Goal: Use online tool/utility: Utilize a website feature to perform a specific function

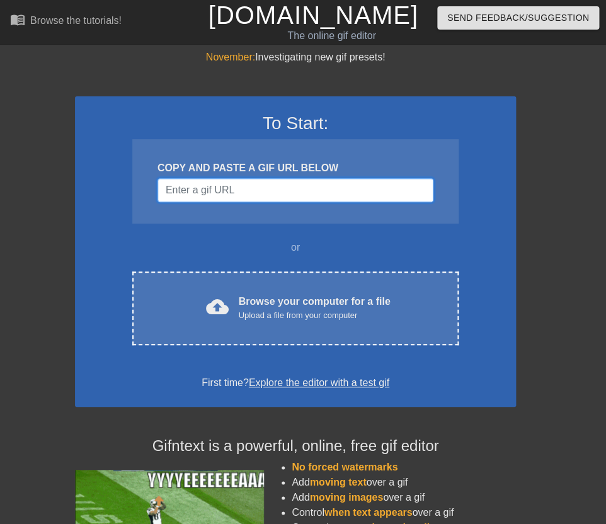
click at [200, 187] on input "Username" at bounding box center [296, 190] width 276 height 24
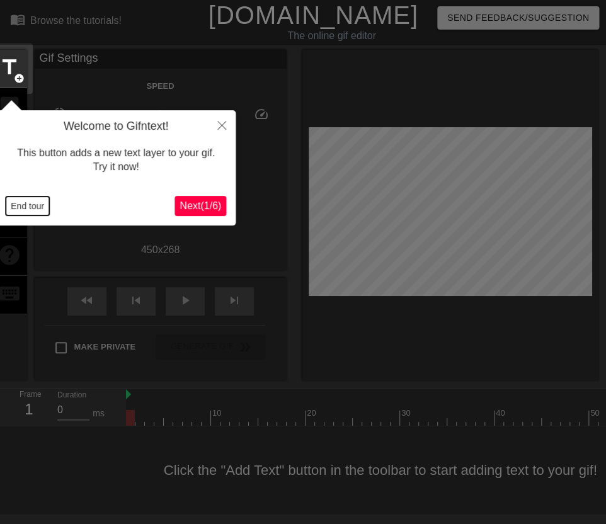
click at [18, 205] on button "End tour" at bounding box center [27, 206] width 43 height 19
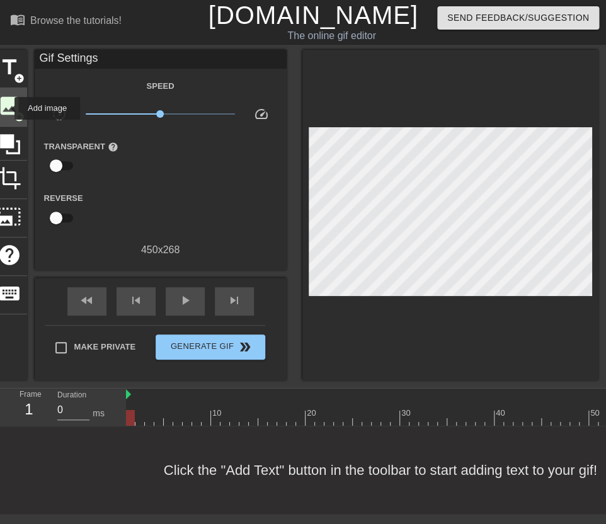
click at [6, 108] on span "image" at bounding box center [10, 106] width 24 height 24
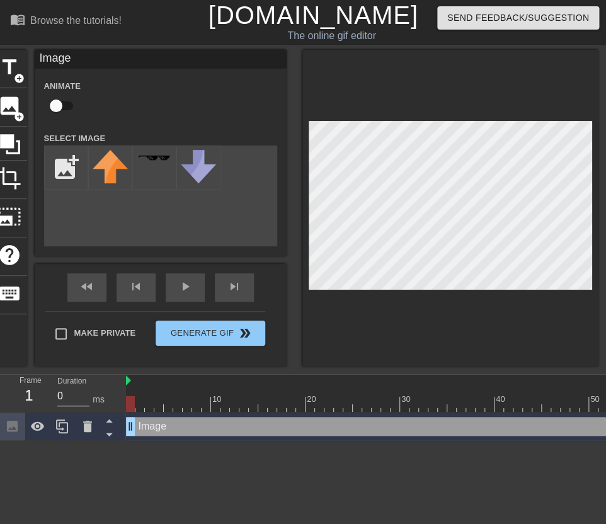
click at [57, 108] on input "checkbox" at bounding box center [56, 106] width 72 height 24
checkbox input "true"
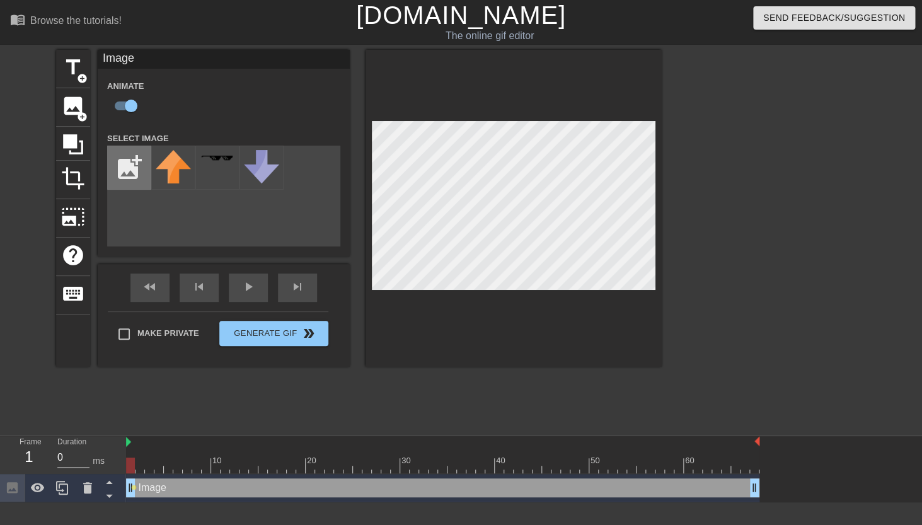
click at [129, 166] on input "file" at bounding box center [129, 167] width 43 height 43
type input "C:\fakepath\IMG_1076 (1).png"
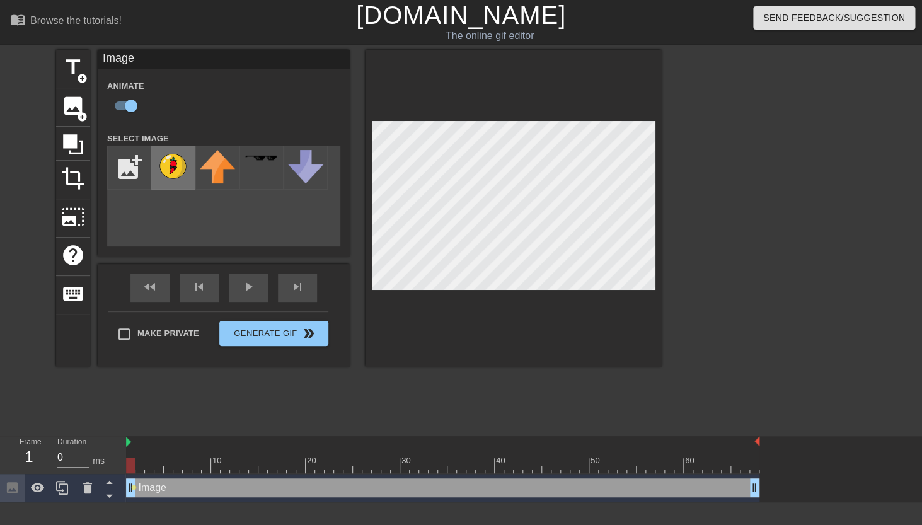
click at [177, 180] on img at bounding box center [173, 166] width 35 height 32
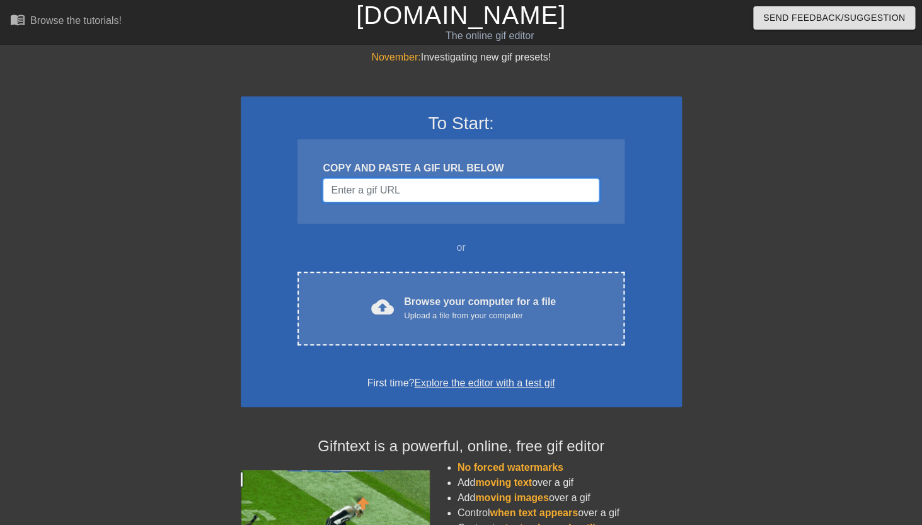
click at [385, 195] on input "Username" at bounding box center [461, 190] width 276 height 24
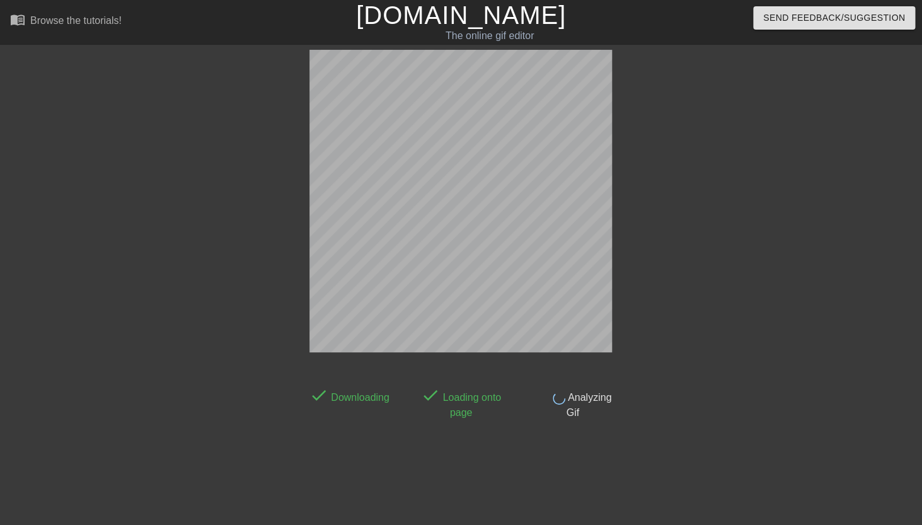
scroll to position [31, 0]
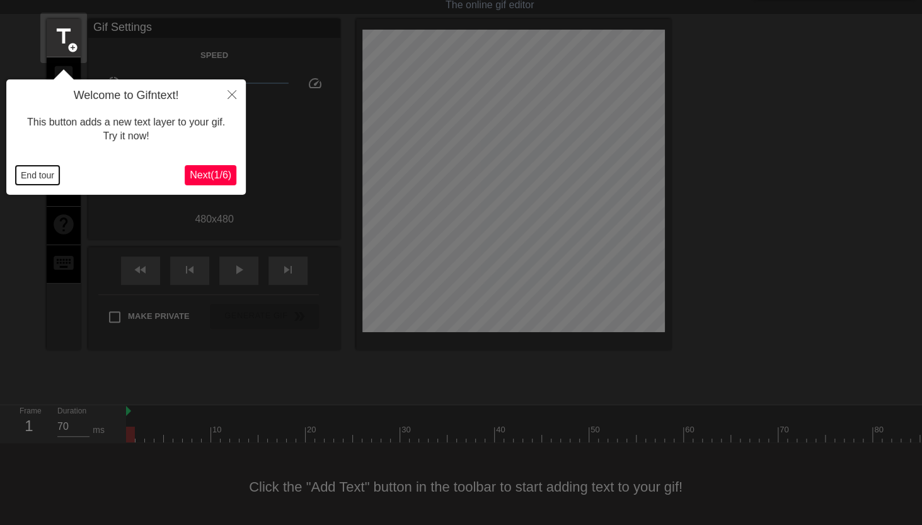
click at [42, 173] on button "End tour" at bounding box center [37, 175] width 43 height 19
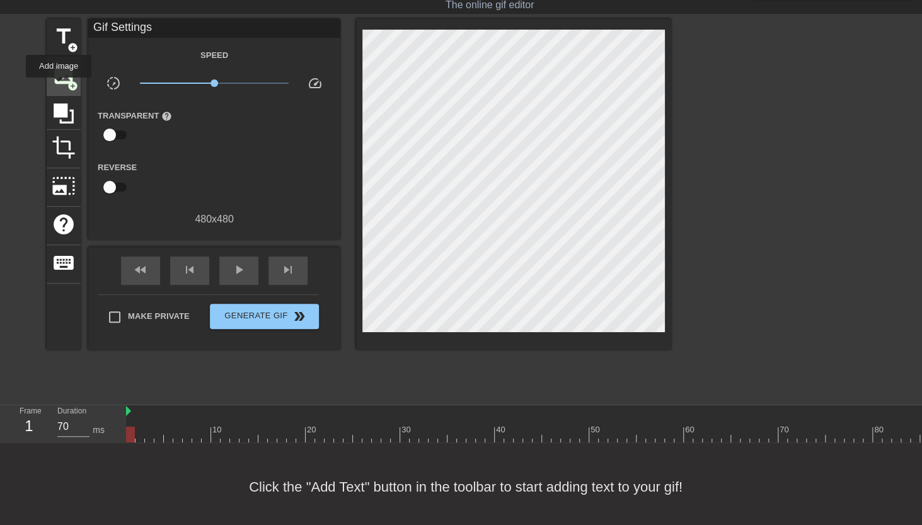
click at [59, 86] on span "image" at bounding box center [64, 75] width 24 height 24
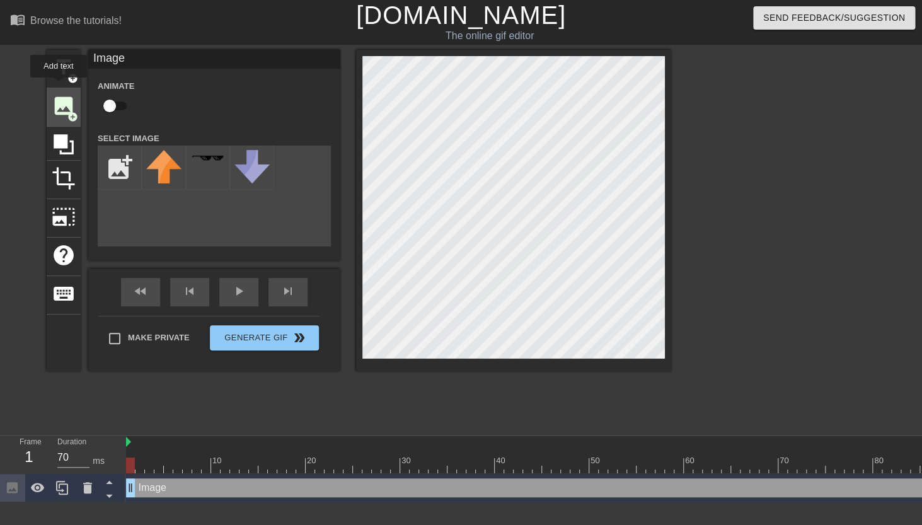
scroll to position [0, 0]
click at [113, 108] on input "checkbox" at bounding box center [110, 106] width 72 height 24
checkbox input "true"
click at [122, 180] on input "file" at bounding box center [119, 167] width 43 height 43
type input "C:\fakepath\IMG_1076 (1).png"
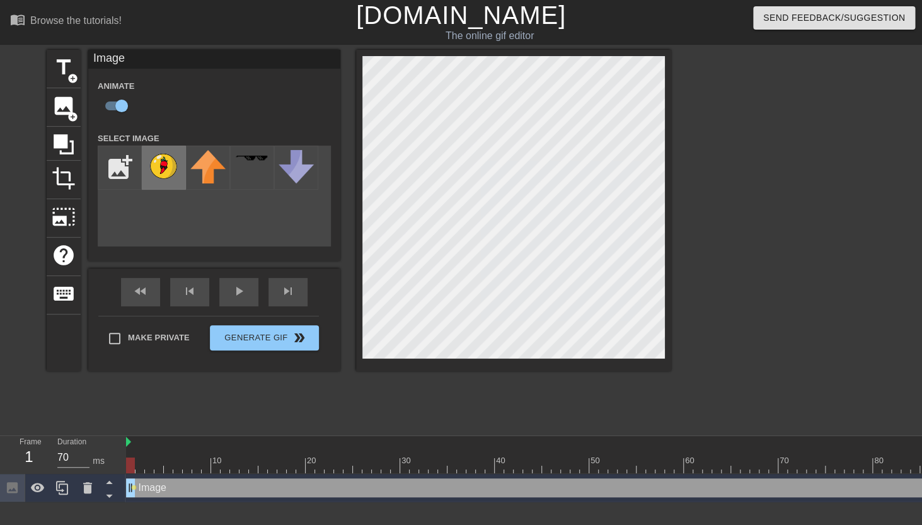
click at [158, 171] on img at bounding box center [163, 166] width 35 height 32
type input "70"
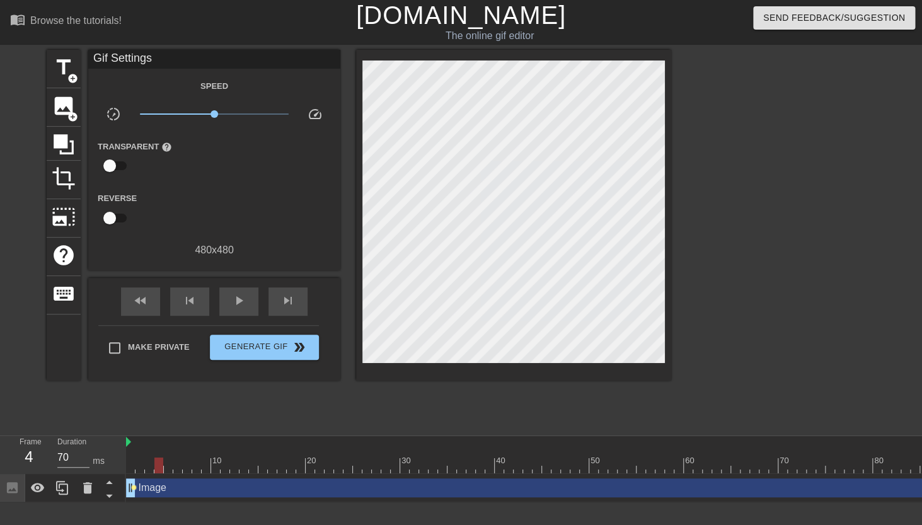
click at [135, 490] on span "lens" at bounding box center [134, 488] width 6 height 6
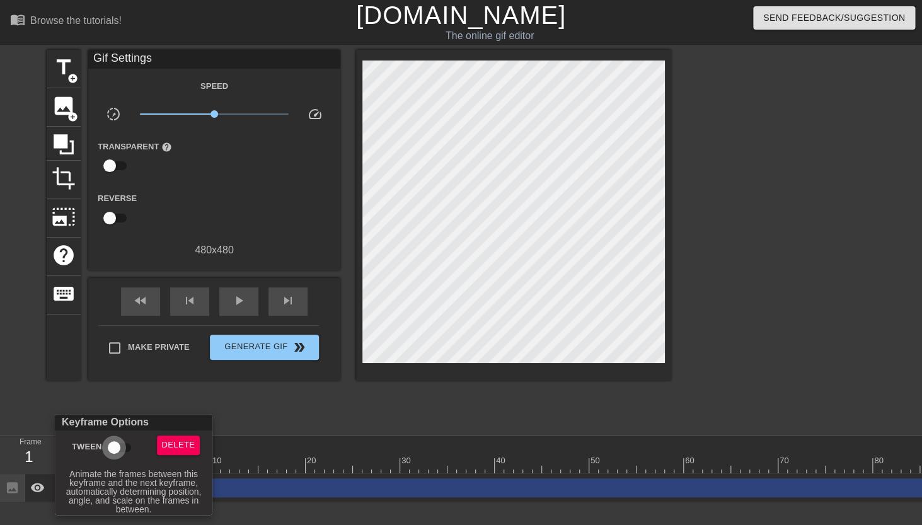
click at [119, 450] on input "Tween" at bounding box center [114, 447] width 72 height 24
checkbox input "true"
click at [245, 402] on div at bounding box center [461, 262] width 922 height 525
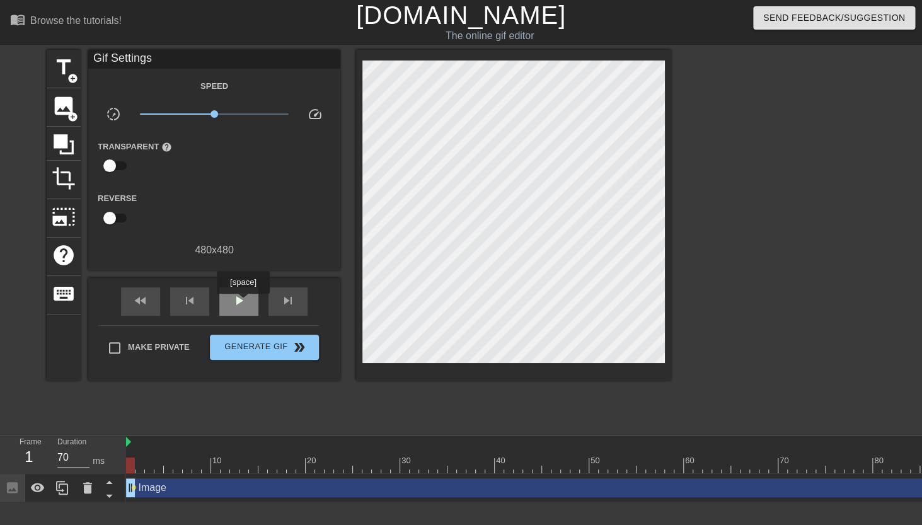
click at [244, 302] on span "play_arrow" at bounding box center [238, 300] width 15 height 15
type input "70"
click at [244, 302] on span "pause" at bounding box center [238, 300] width 15 height 15
click at [134, 486] on span "lens" at bounding box center [134, 488] width 6 height 6
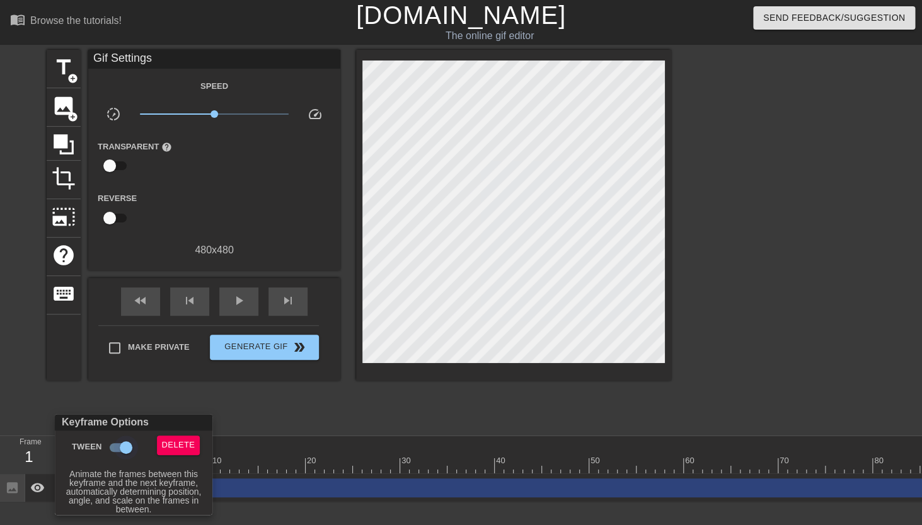
click at [123, 449] on input "Tween" at bounding box center [126, 447] width 72 height 24
checkbox input "false"
click at [226, 418] on div at bounding box center [461, 262] width 922 height 525
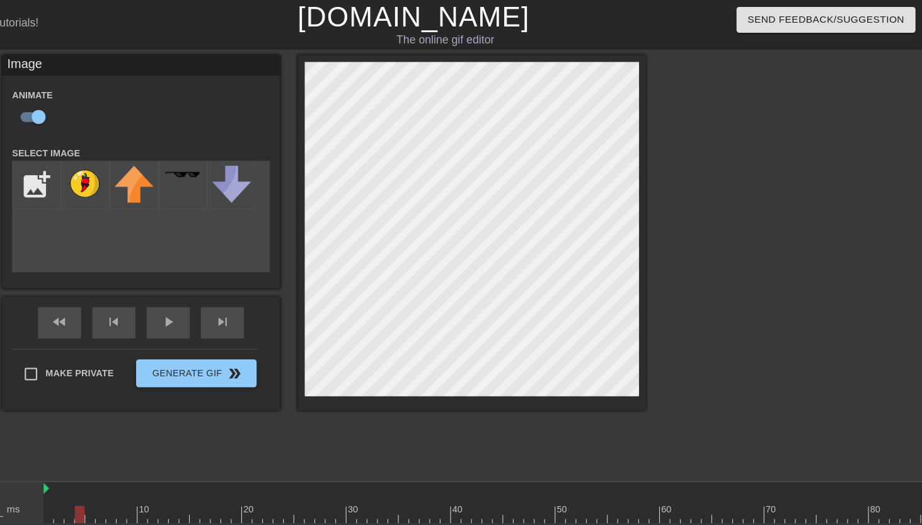
scroll to position [0, 4]
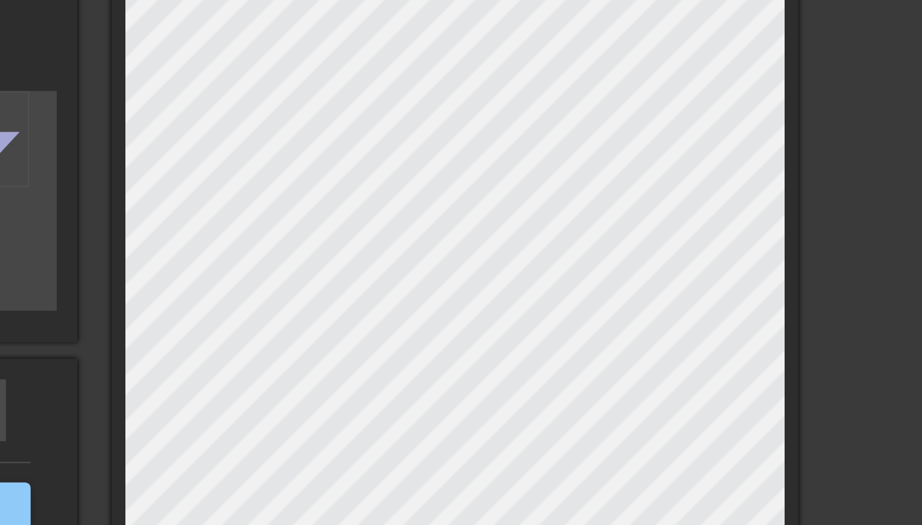
scroll to position [0, 9]
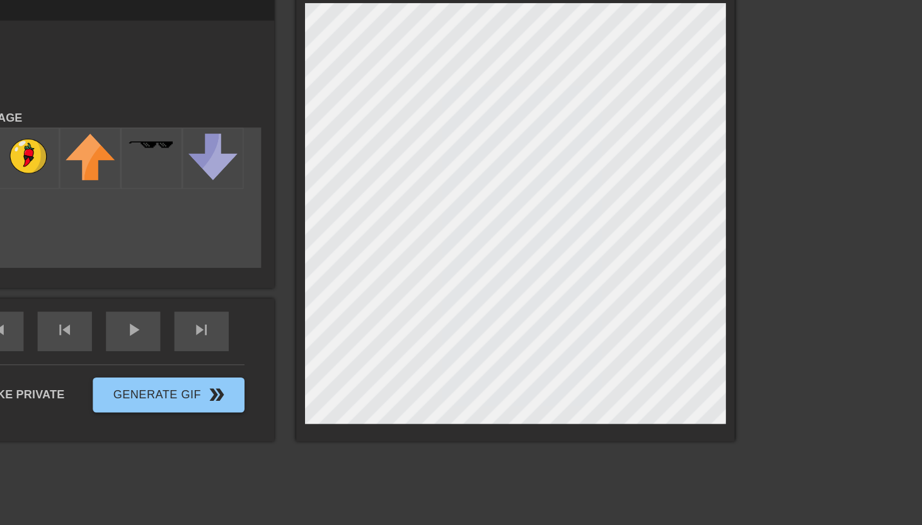
scroll to position [0, 0]
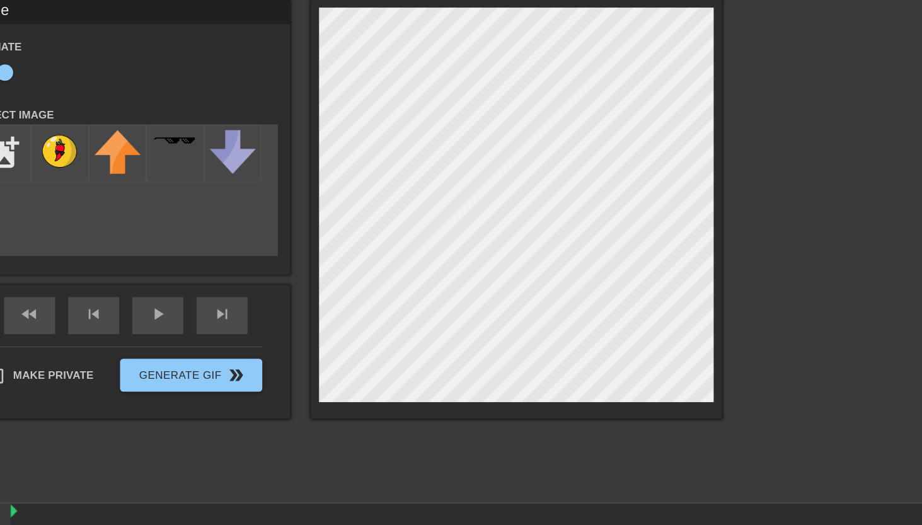
scroll to position [0, 9]
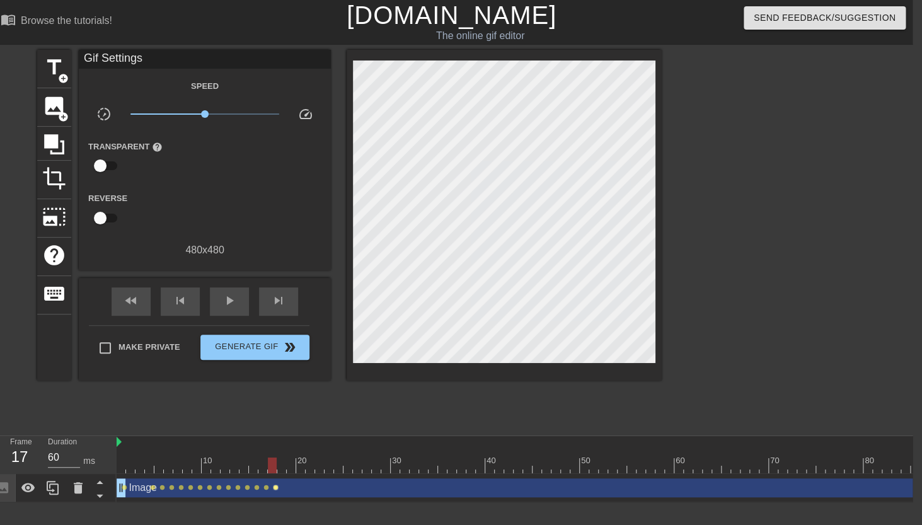
click at [276, 486] on span "lens" at bounding box center [276, 488] width 6 height 6
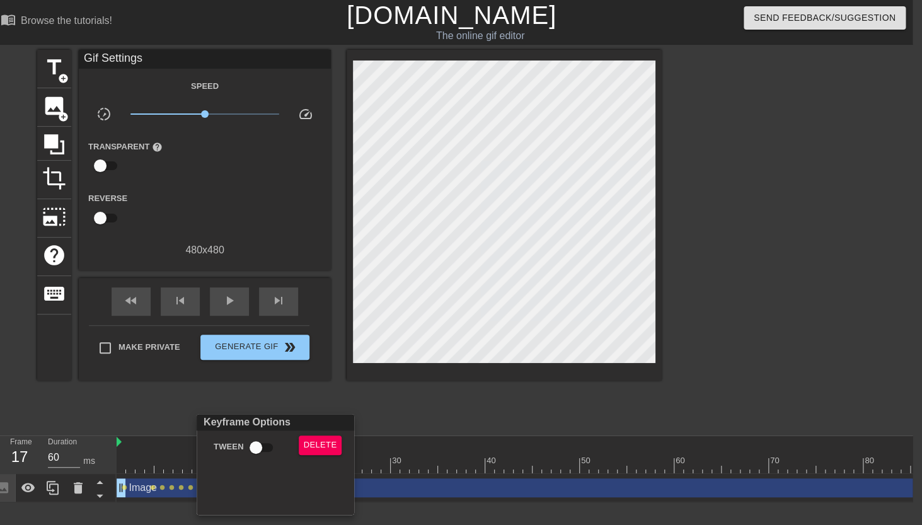
click at [376, 482] on div at bounding box center [461, 262] width 922 height 525
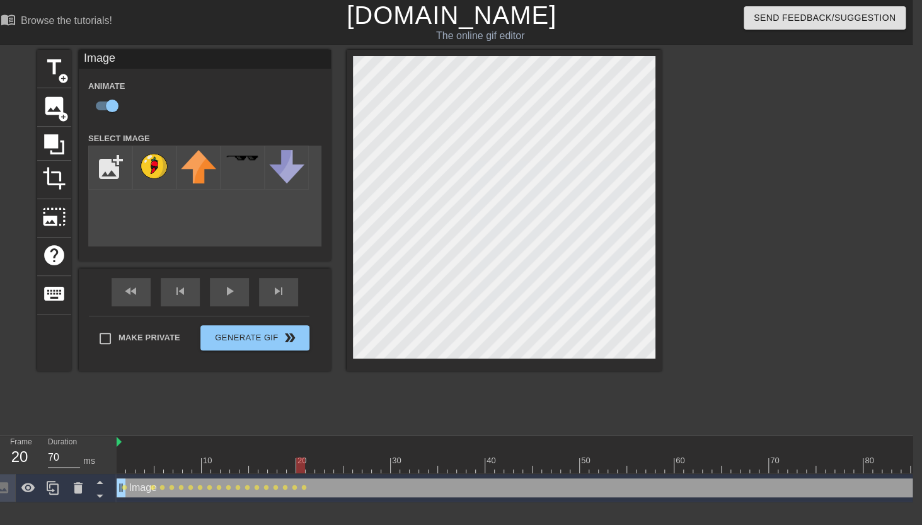
click at [306, 488] on span "lens" at bounding box center [304, 488] width 6 height 6
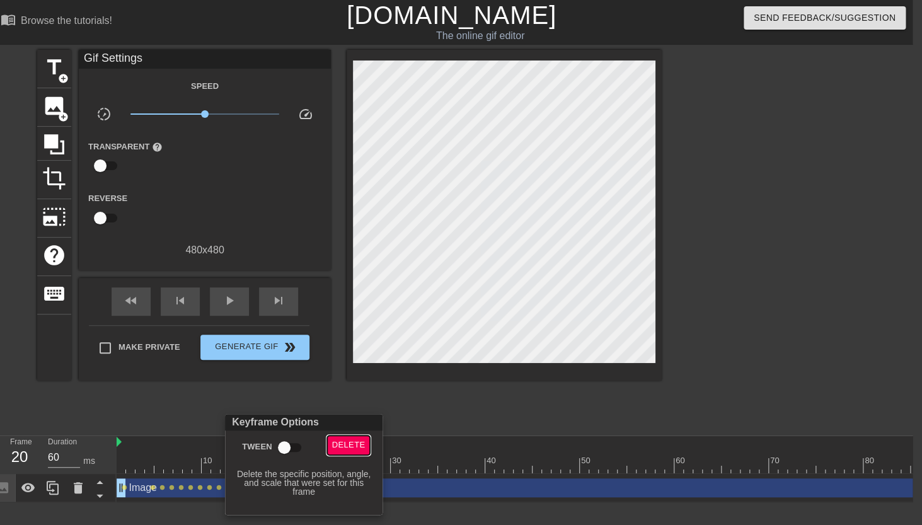
click at [347, 449] on span "Delete" at bounding box center [348, 445] width 33 height 14
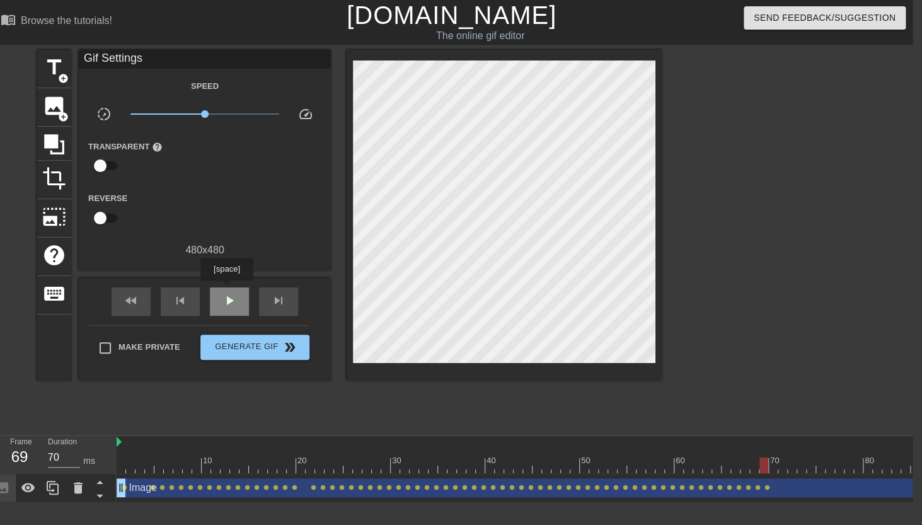
click at [228, 289] on div "play_arrow" at bounding box center [229, 301] width 39 height 28
click at [228, 289] on div "pause" at bounding box center [229, 301] width 39 height 28
click at [228, 304] on span "play_arrow" at bounding box center [229, 300] width 15 height 15
click at [228, 304] on span "pause" at bounding box center [229, 300] width 15 height 15
click at [234, 309] on div "play_arrow" at bounding box center [229, 301] width 39 height 28
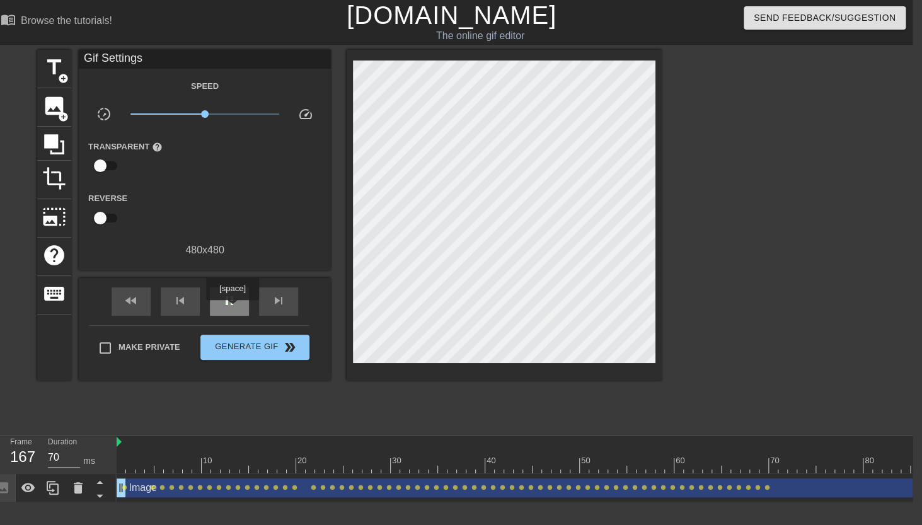
click at [234, 309] on div "pause" at bounding box center [229, 301] width 39 height 28
click at [227, 301] on span "play_arrow" at bounding box center [229, 300] width 15 height 15
click at [227, 301] on span "pause" at bounding box center [229, 300] width 15 height 15
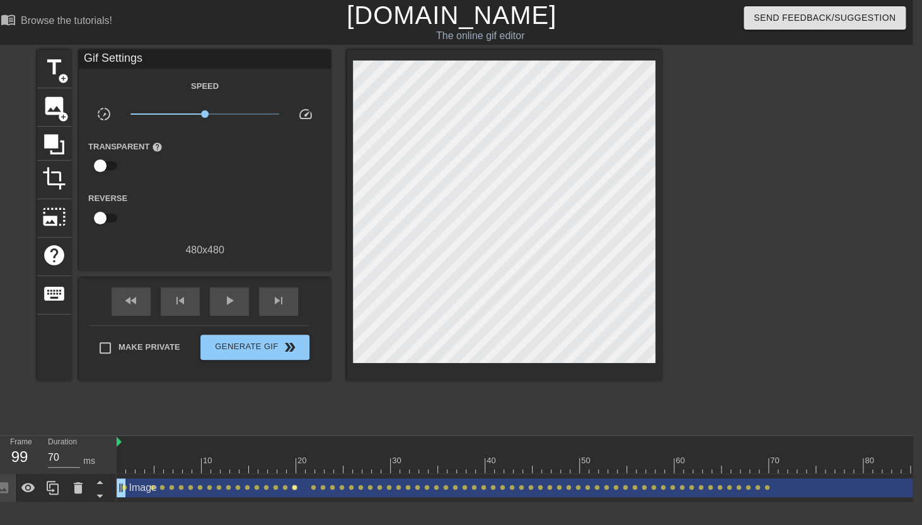
click at [295, 488] on span "lens" at bounding box center [295, 488] width 6 height 6
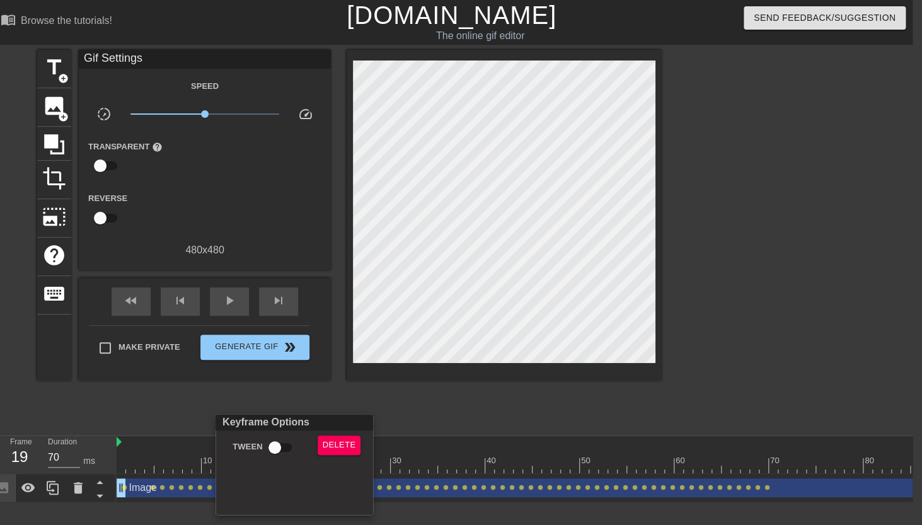
click at [201, 491] on div at bounding box center [461, 262] width 922 height 525
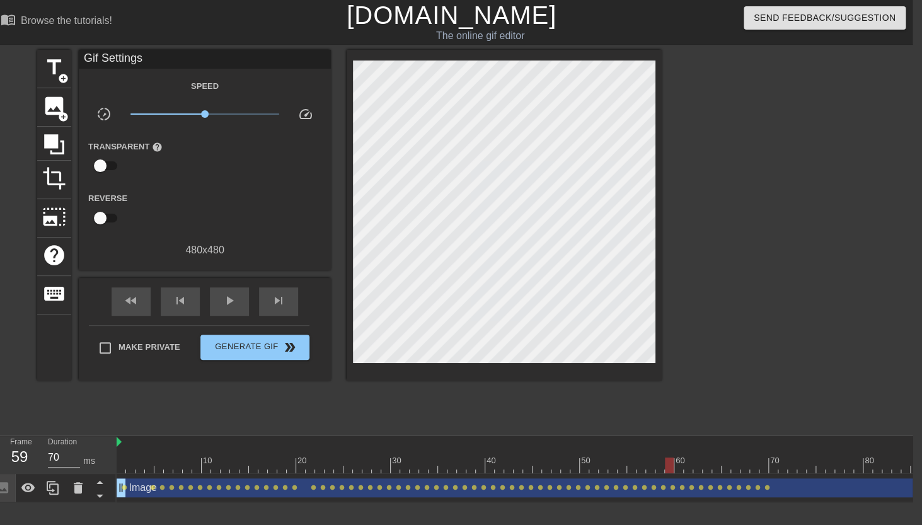
click at [239, 302] on div "play_arrow" at bounding box center [229, 301] width 39 height 28
click at [239, 302] on div "pause" at bounding box center [229, 301] width 39 height 28
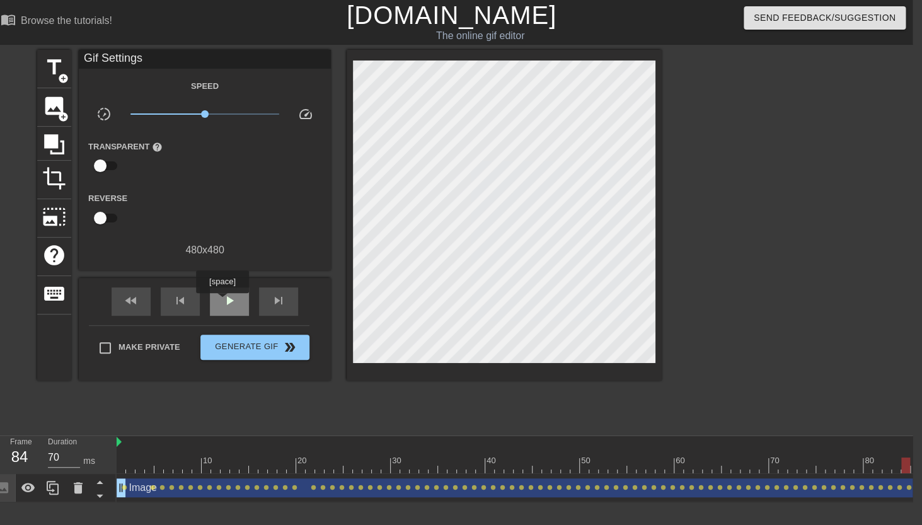
click at [224, 302] on div "play_arrow" at bounding box center [229, 301] width 39 height 28
click at [224, 302] on span "pause" at bounding box center [229, 300] width 15 height 15
click at [216, 486] on span "lens" at bounding box center [219, 488] width 6 height 6
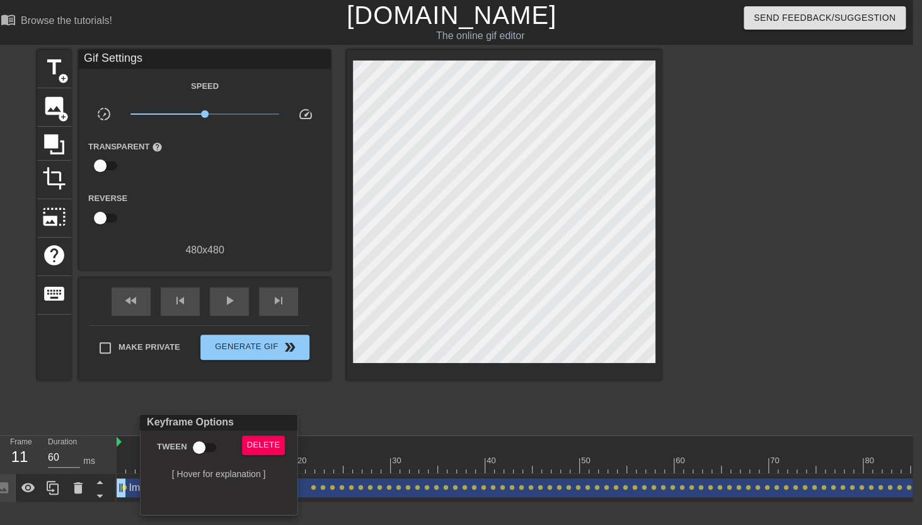
click at [330, 418] on div at bounding box center [461, 262] width 922 height 525
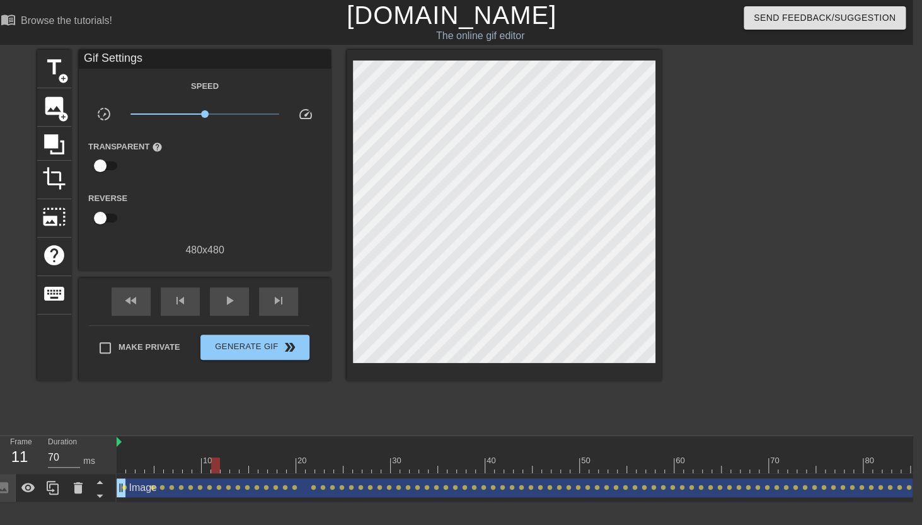
click at [294, 452] on div at bounding box center [291, 457] width 9 height 16
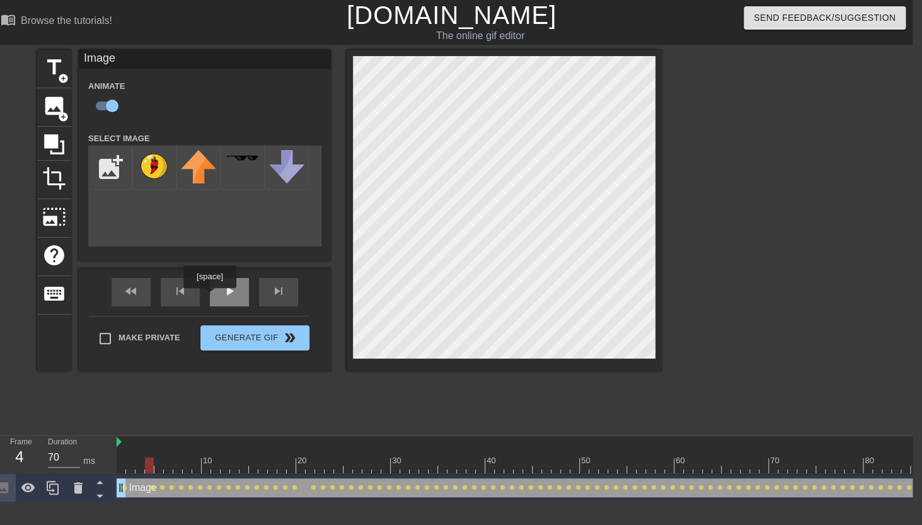
click at [211, 297] on div "play_arrow" at bounding box center [229, 292] width 39 height 28
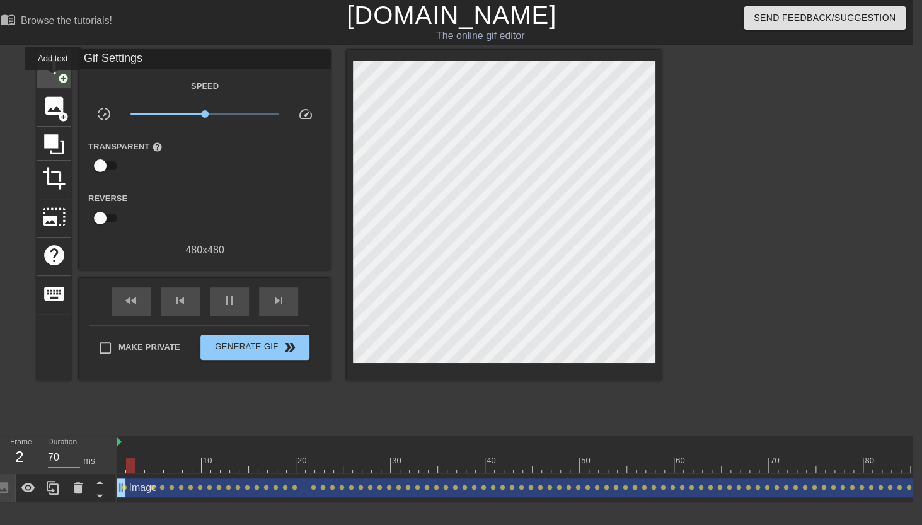
click at [54, 79] on span "title" at bounding box center [54, 67] width 24 height 24
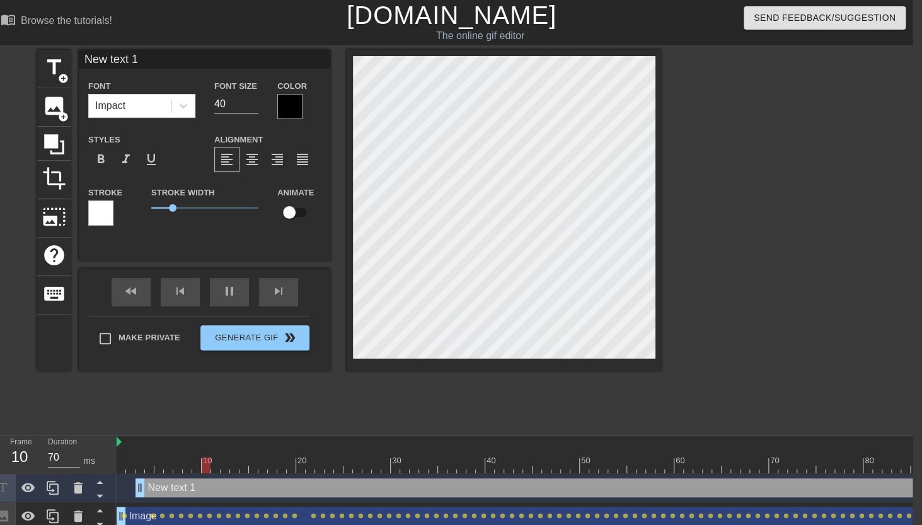
scroll to position [8, 9]
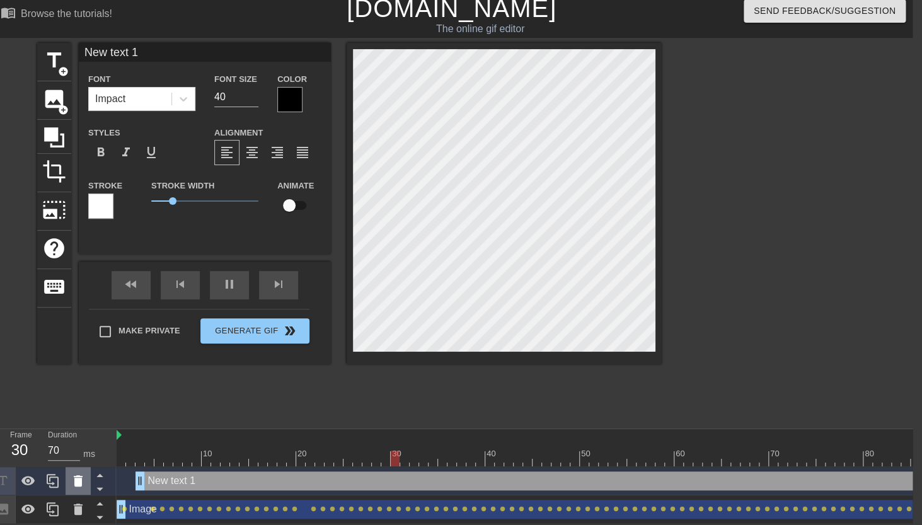
click at [74, 473] on icon at bounding box center [78, 480] width 15 height 15
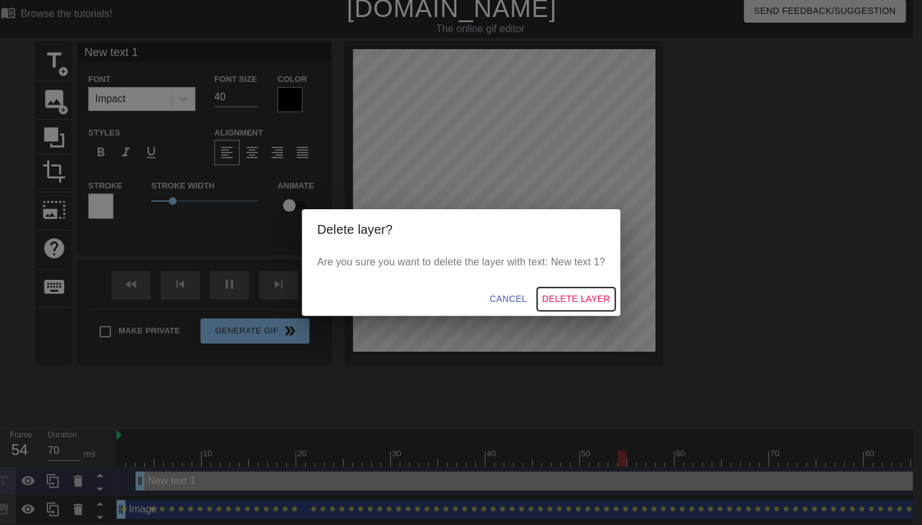
click at [562, 300] on span "Delete Layer" at bounding box center [576, 299] width 68 height 16
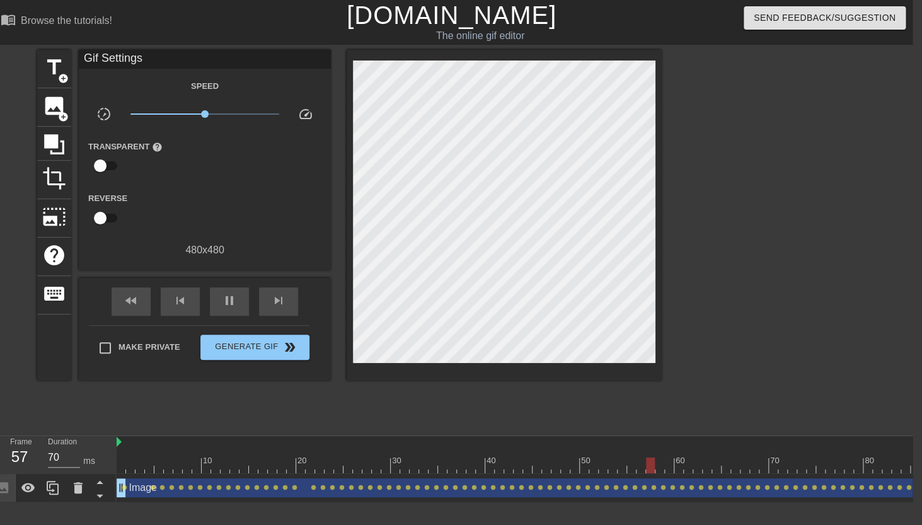
scroll to position [0, 9]
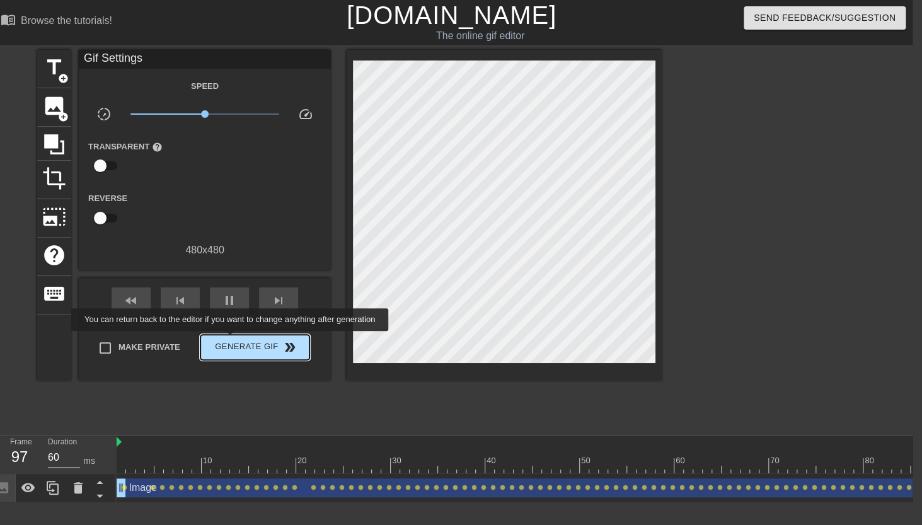
type input "70"
click at [238, 340] on span "Generate Gif double_arrow" at bounding box center [254, 347] width 99 height 15
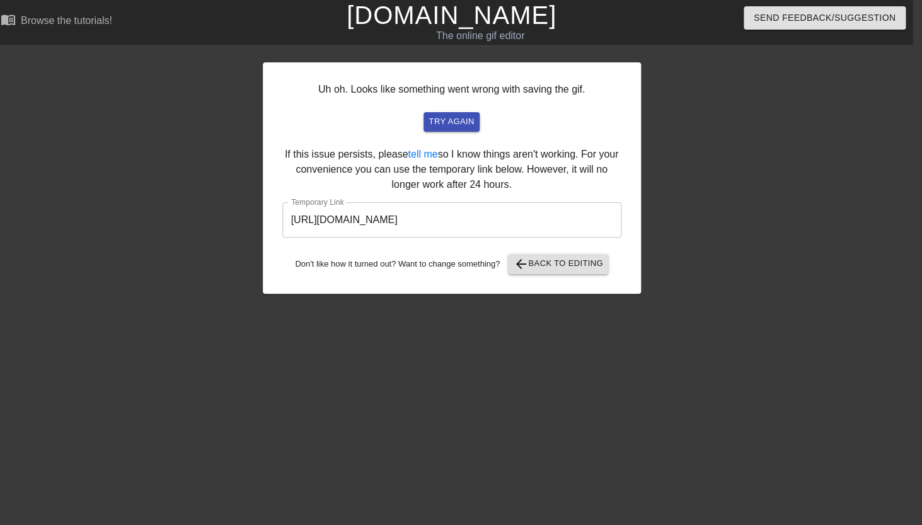
click at [360, 224] on input "https://www.gifntext.com/temp_generations/7lYT0wtw.gif" at bounding box center [451, 219] width 339 height 35
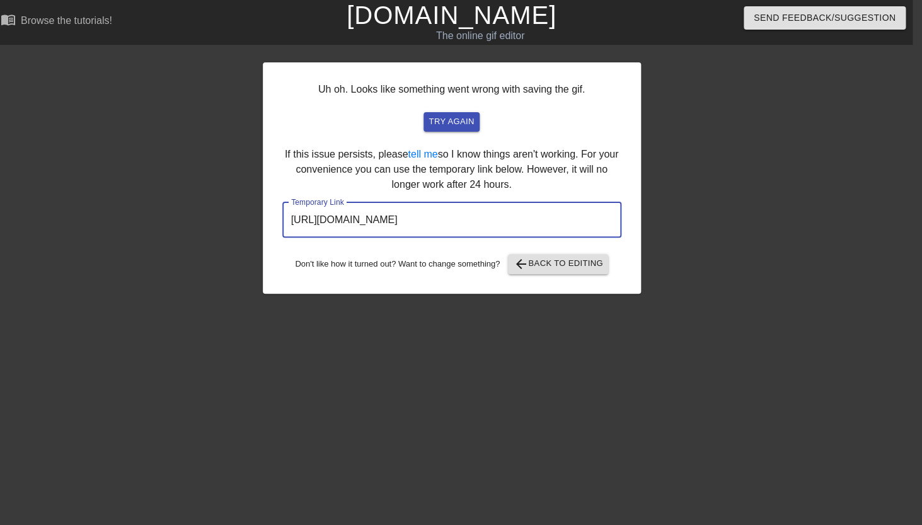
click at [360, 224] on input "https://www.gifntext.com/temp_generations/7lYT0wtw.gif" at bounding box center [451, 219] width 339 height 35
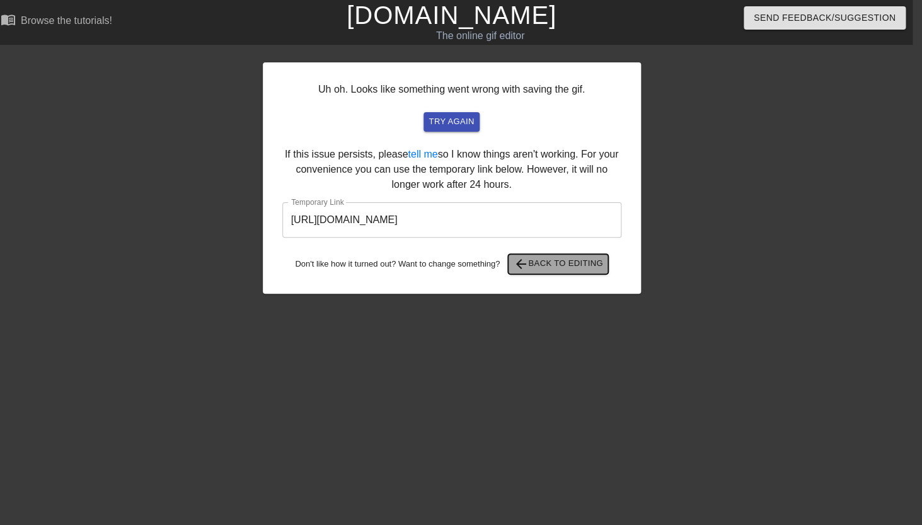
click at [557, 260] on span "arrow_back Back to Editing" at bounding box center [558, 263] width 90 height 15
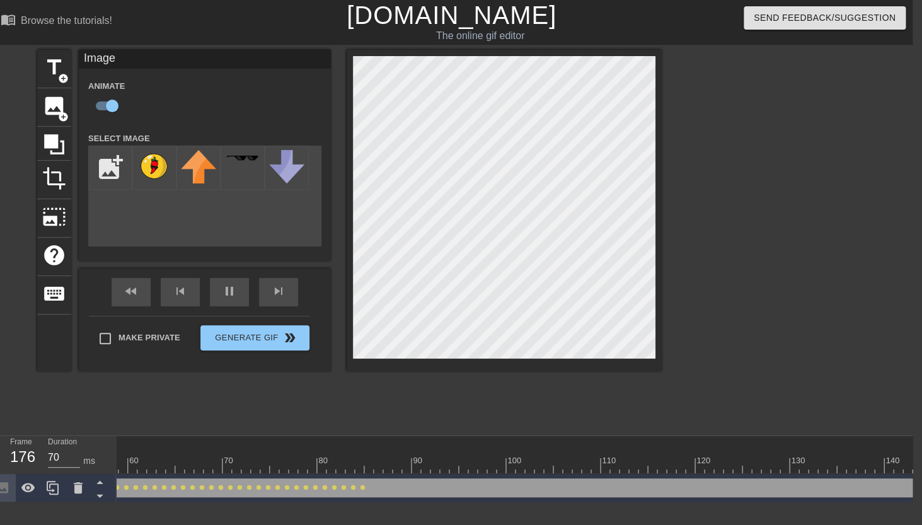
scroll to position [0, 557]
click at [224, 296] on span "pause" at bounding box center [229, 291] width 15 height 15
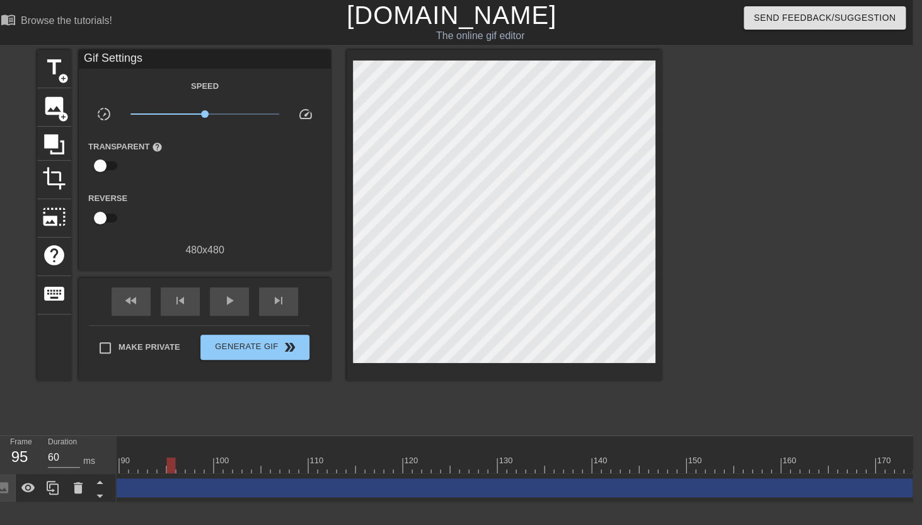
scroll to position [0, 914]
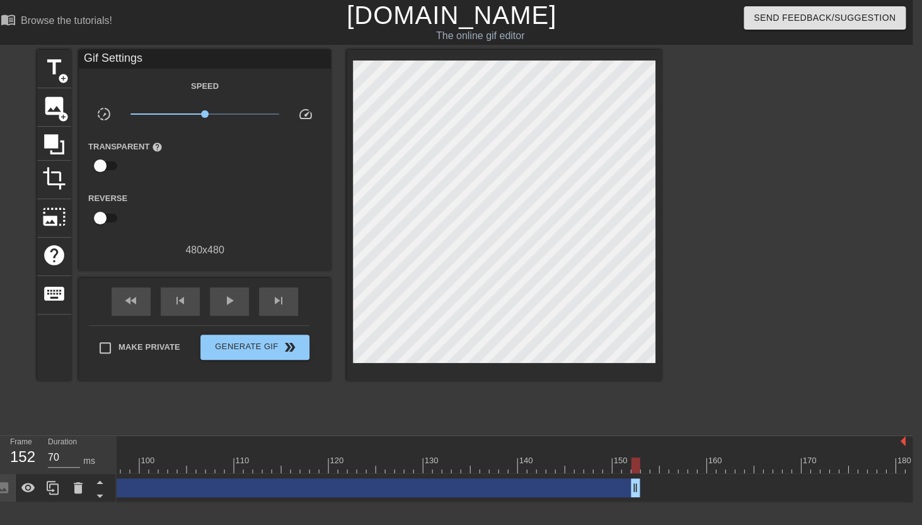
drag, startPoint x: 901, startPoint y: 485, endPoint x: 585, endPoint y: 480, distance: 315.7
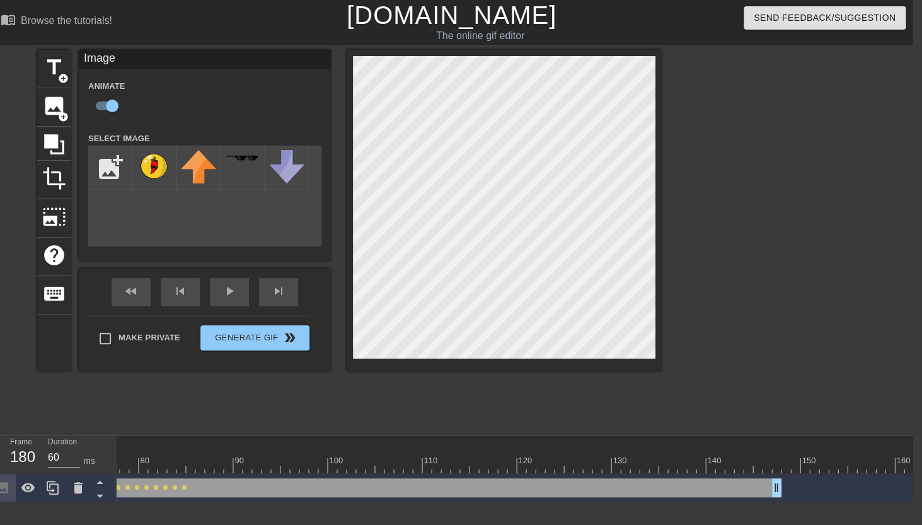
scroll to position [0, 605]
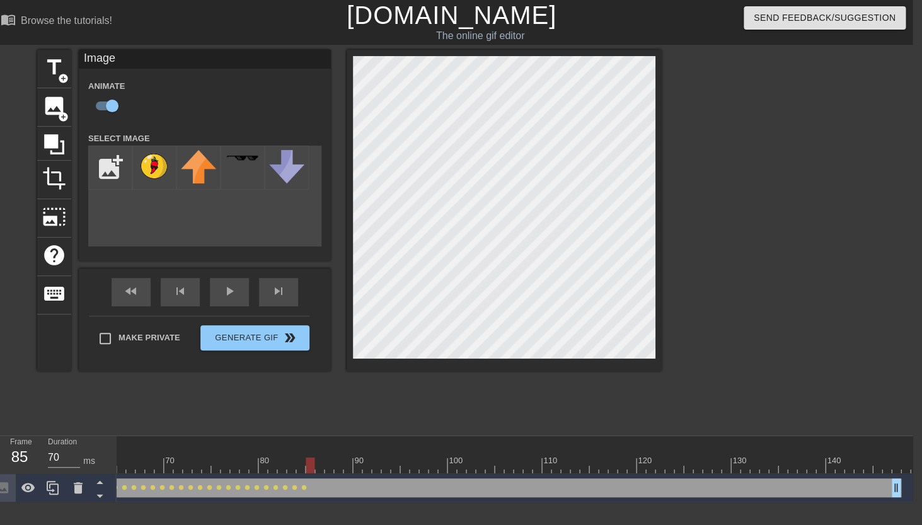
click at [307, 468] on div at bounding box center [310, 465] width 9 height 16
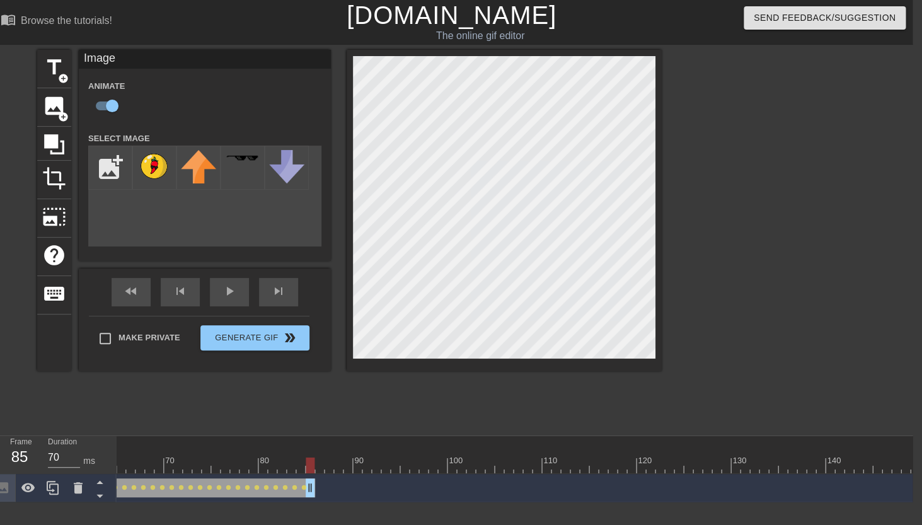
drag, startPoint x: 897, startPoint y: 488, endPoint x: 309, endPoint y: 486, distance: 587.3
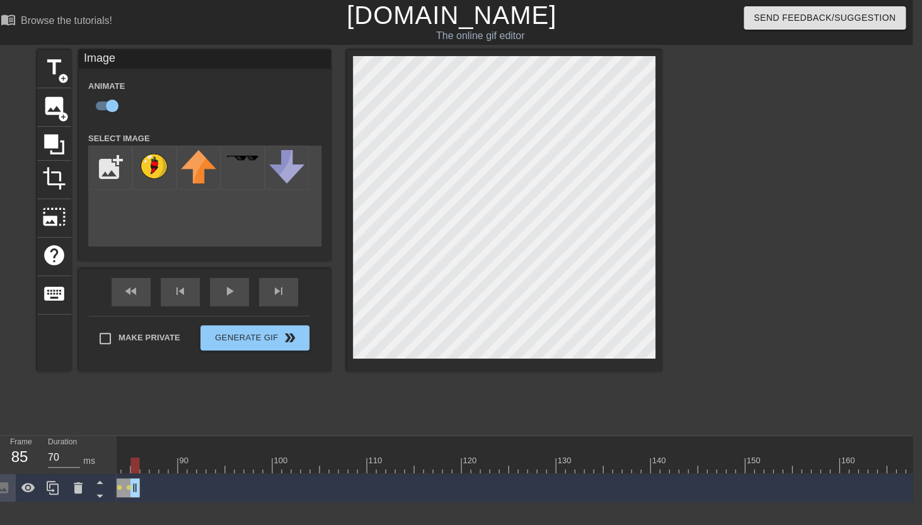
scroll to position [0, 914]
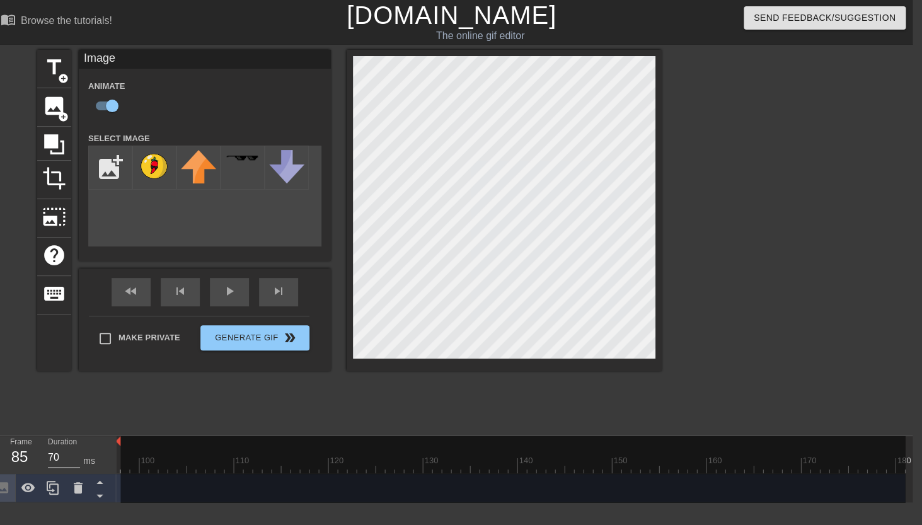
drag, startPoint x: 904, startPoint y: 440, endPoint x: 118, endPoint y: 434, distance: 785.8
click at [118, 434] on div "menu_book Browse the tutorials! Gifntext.com The online gif editor Send Feedbac…" at bounding box center [452, 251] width 922 height 502
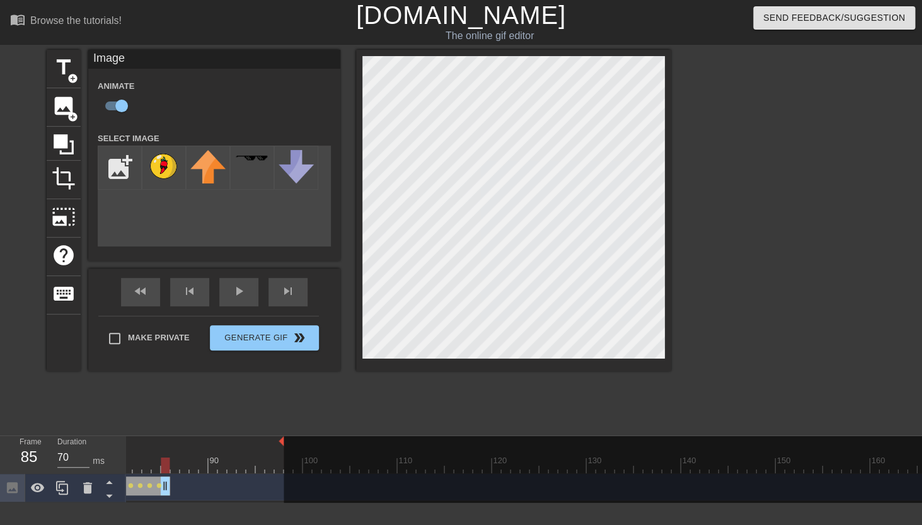
scroll to position [2, 716]
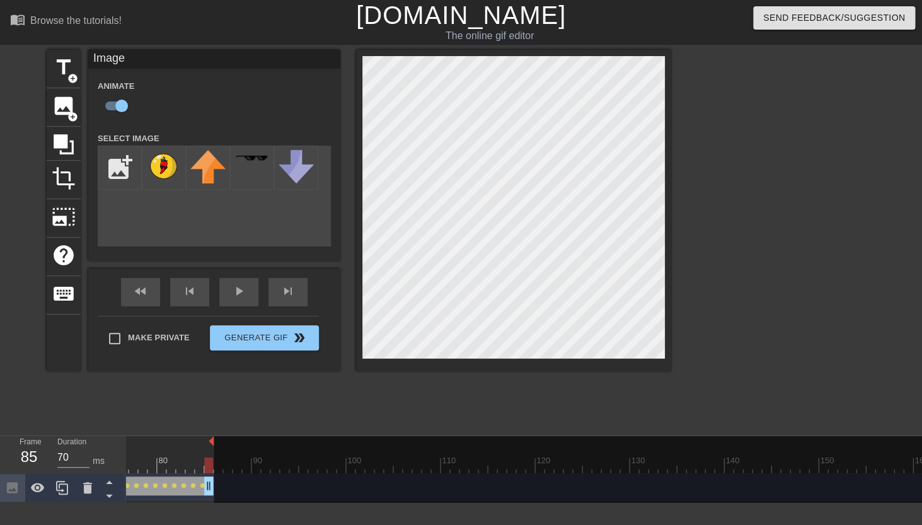
drag, startPoint x: 326, startPoint y: 442, endPoint x: 215, endPoint y: 445, distance: 111.0
click at [215, 445] on div "10 20 30 40 50 60 70 80 90 100 110 120 130 140 150 160" at bounding box center [260, 454] width 1701 height 37
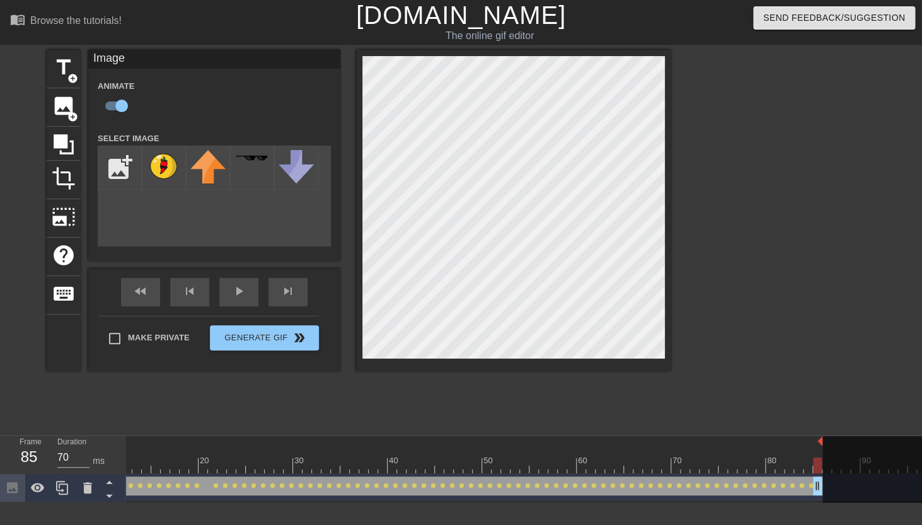
scroll to position [2, 0]
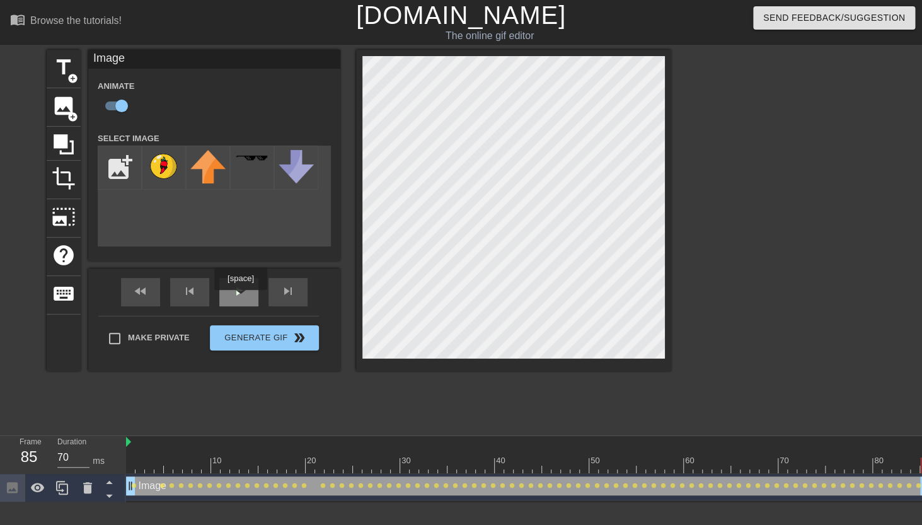
click at [241, 298] on span "play_arrow" at bounding box center [238, 291] width 15 height 15
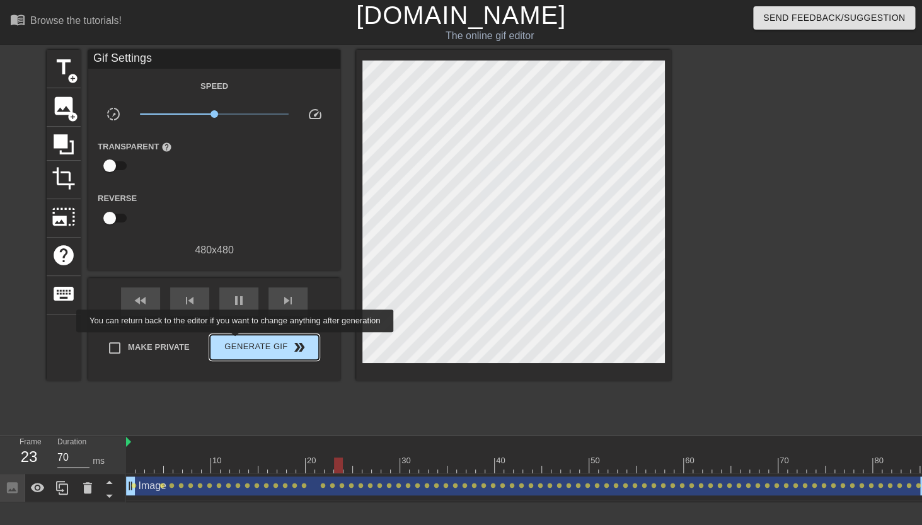
type input "60"
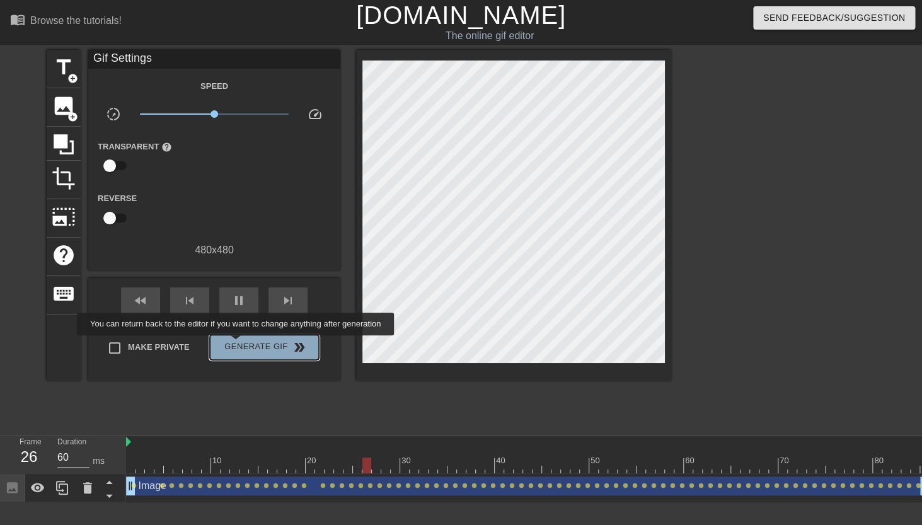
click at [244, 344] on span "Generate Gif double_arrow" at bounding box center [264, 347] width 99 height 15
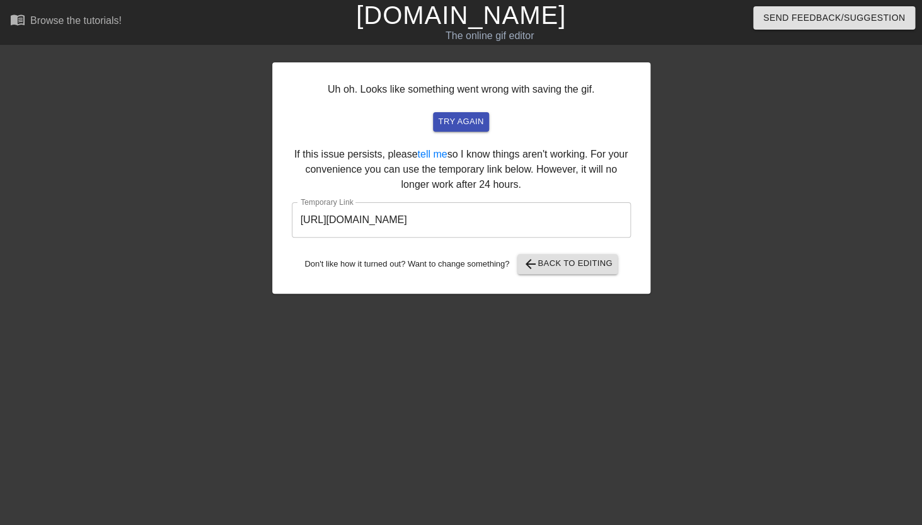
click at [399, 222] on input "https://www.gifntext.com/temp_generations/RXUdNKU3.gif" at bounding box center [461, 219] width 339 height 35
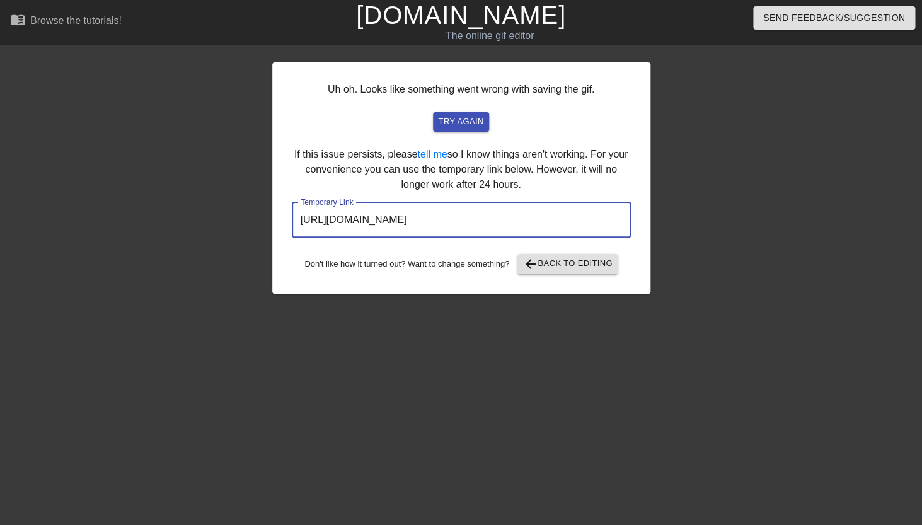
click at [399, 222] on input "https://www.gifntext.com/temp_generations/RXUdNKU3.gif" at bounding box center [461, 219] width 339 height 35
